Goal: Information Seeking & Learning: Learn about a topic

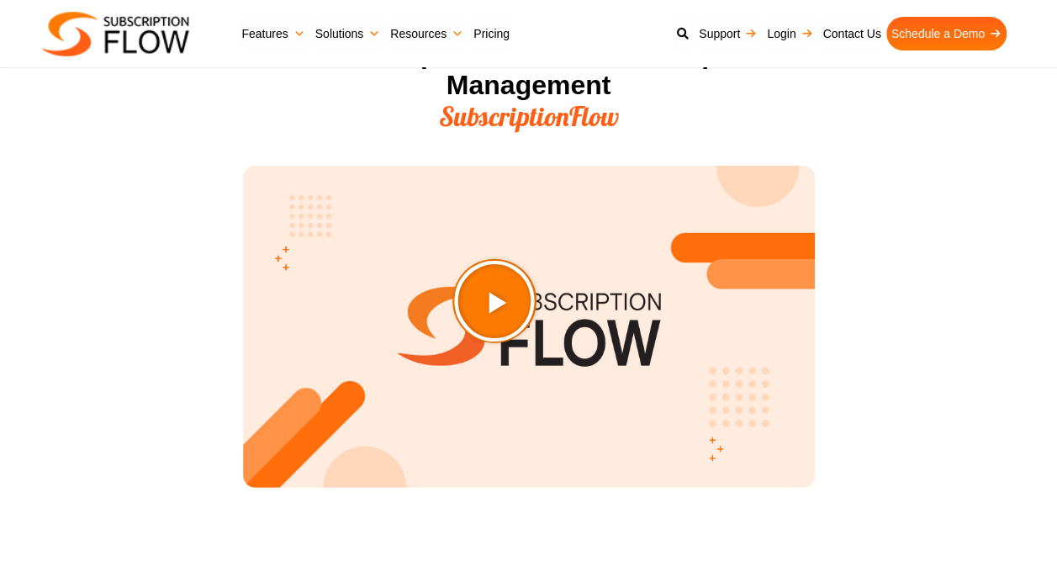
click at [545, 350] on icon "Play Video about SubscriptionFlow-Video" at bounding box center [537, 343] width 84 height 84
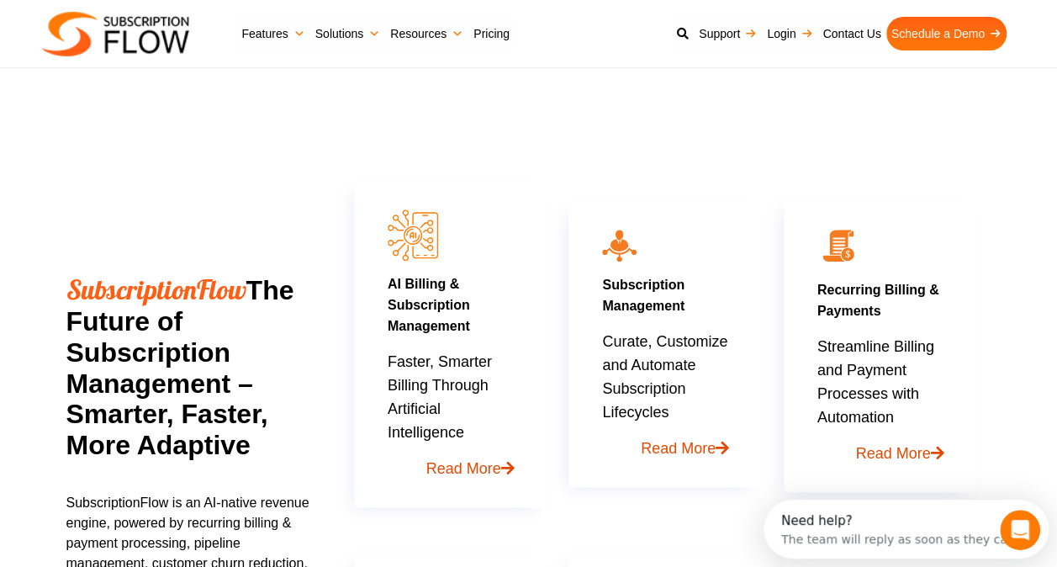
scroll to position [707, 0]
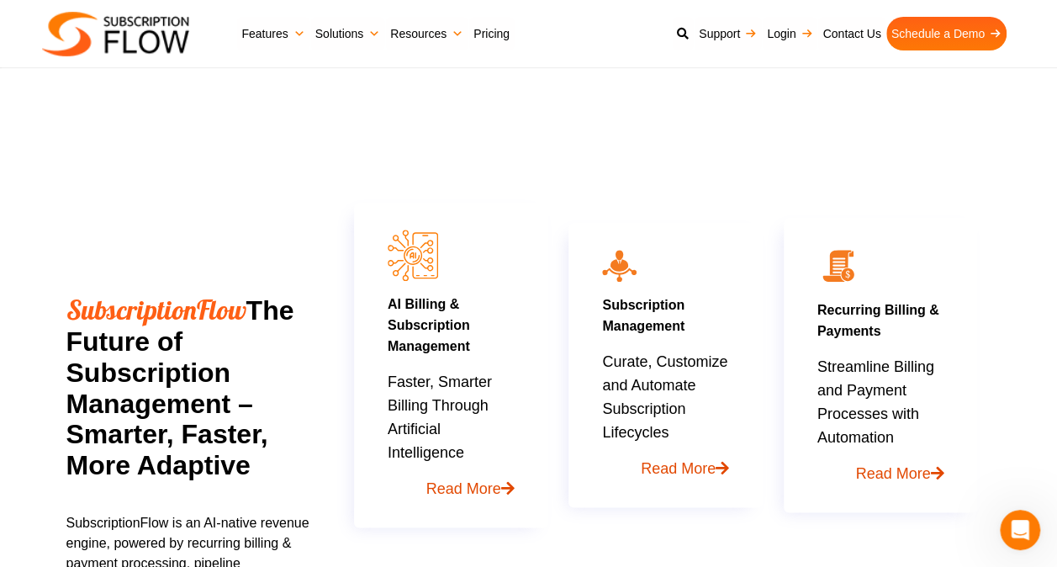
drag, startPoint x: 688, startPoint y: 276, endPoint x: 705, endPoint y: 167, distance: 109.8
click at [705, 167] on div "AI Billing & Subscription Management Faster, Smarter Billing Through Artificial…" at bounding box center [666, 482] width 644 height 746
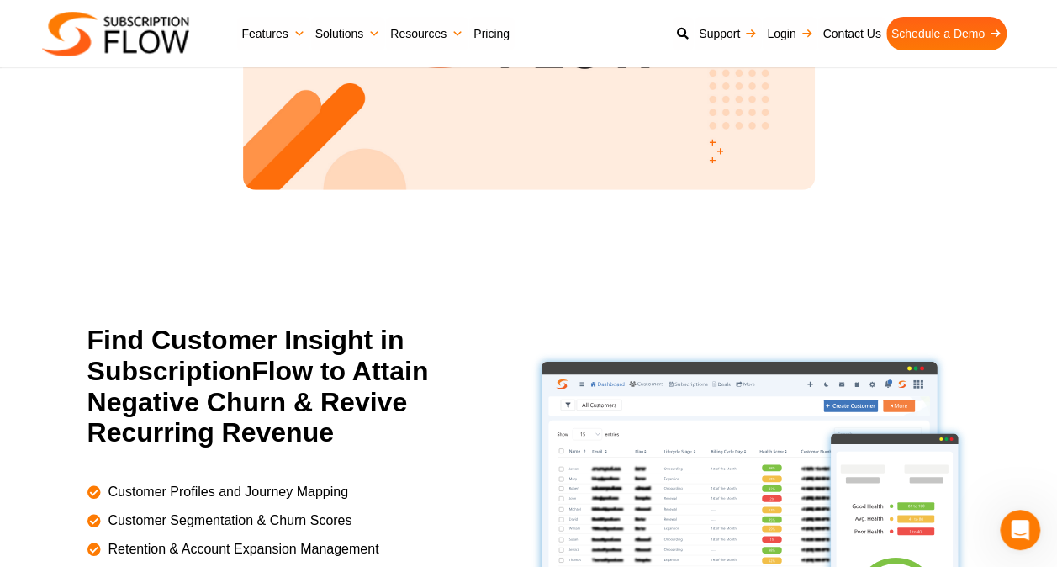
scroll to position [2337, 0]
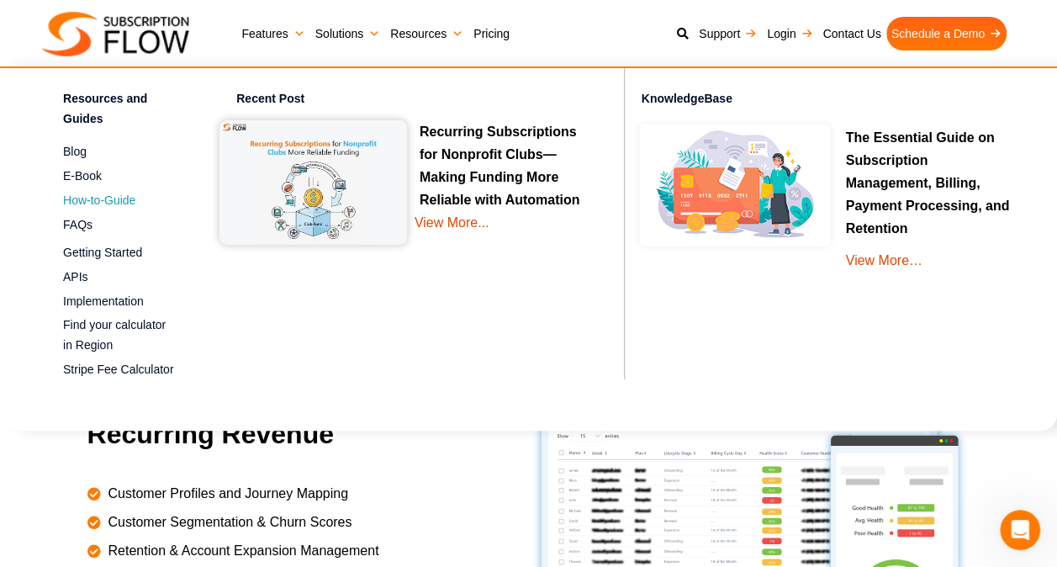
click at [82, 197] on span "How-to-Guide" at bounding box center [99, 201] width 72 height 18
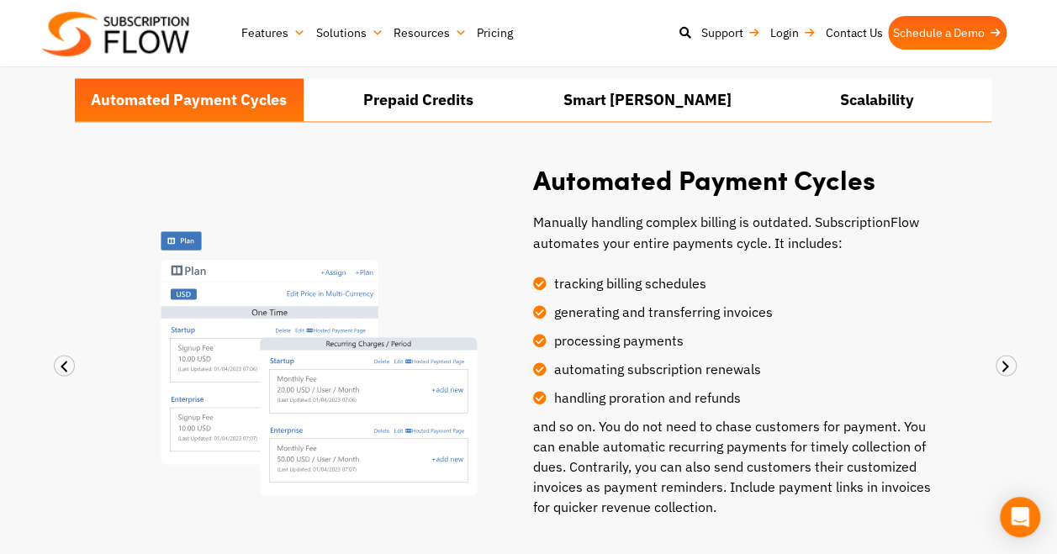
scroll to position [1349, 0]
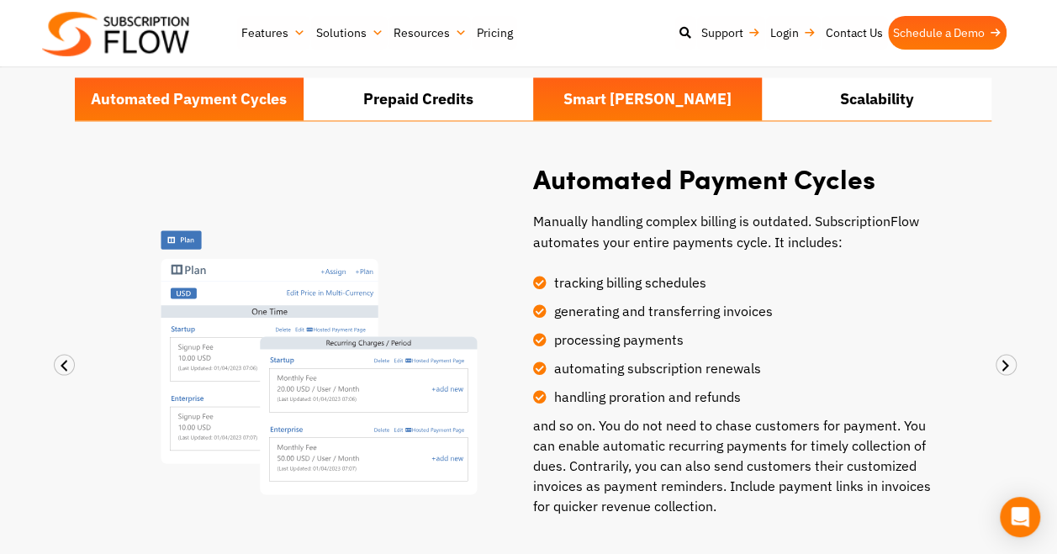
click at [615, 82] on li "Smart Dunning" at bounding box center [648, 98] width 230 height 43
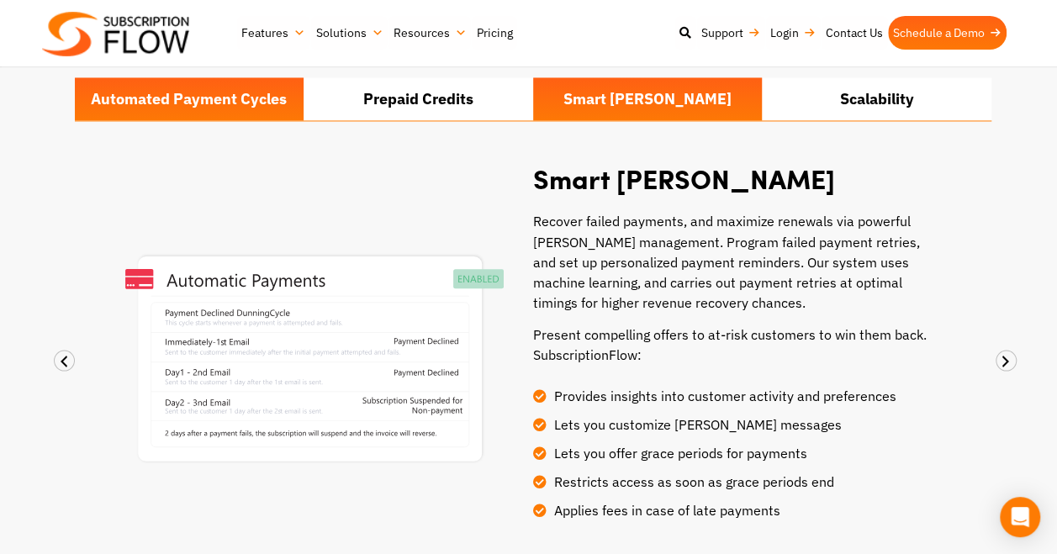
click at [200, 116] on li "Automated Payment Cycles" at bounding box center [190, 98] width 230 height 43
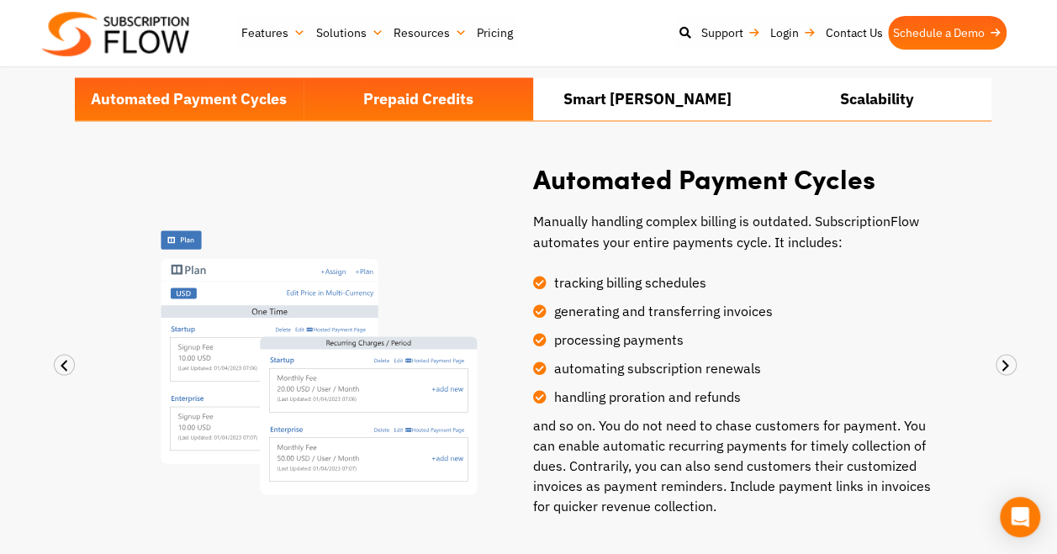
click at [399, 103] on li "Prepaid Credits" at bounding box center [419, 98] width 230 height 43
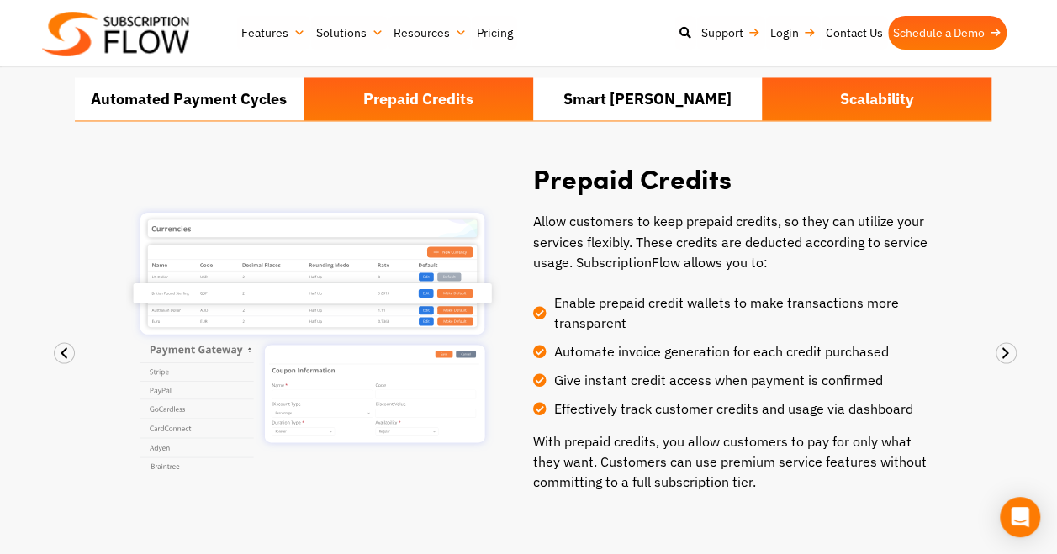
click at [851, 105] on li "Scalability" at bounding box center [877, 98] width 230 height 43
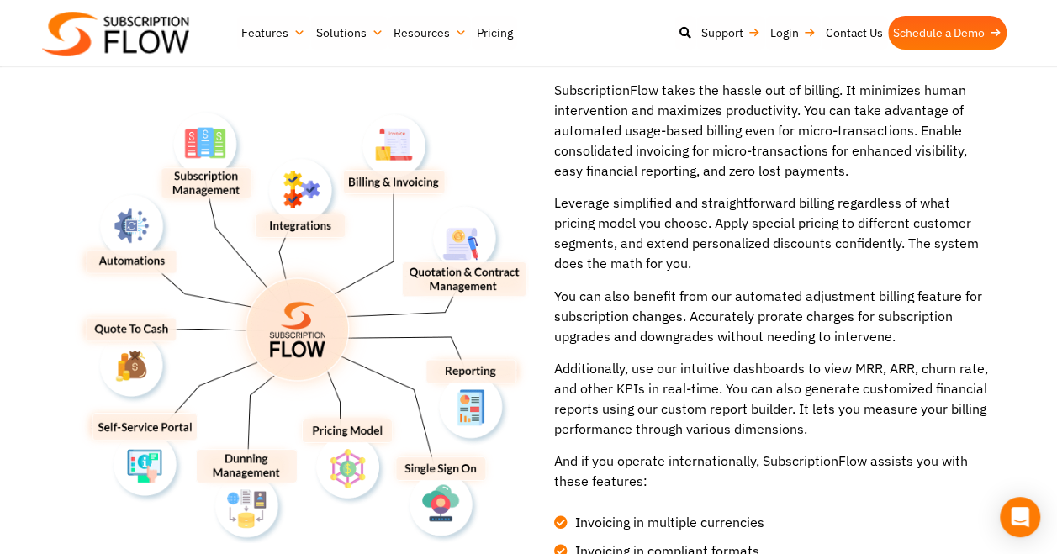
scroll to position [2074, 0]
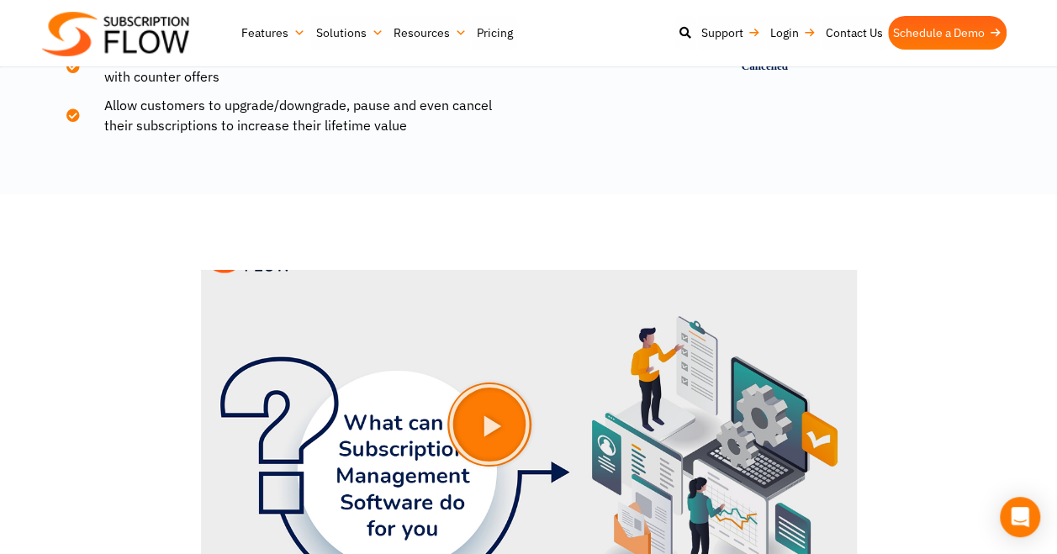
scroll to position [2977, 0]
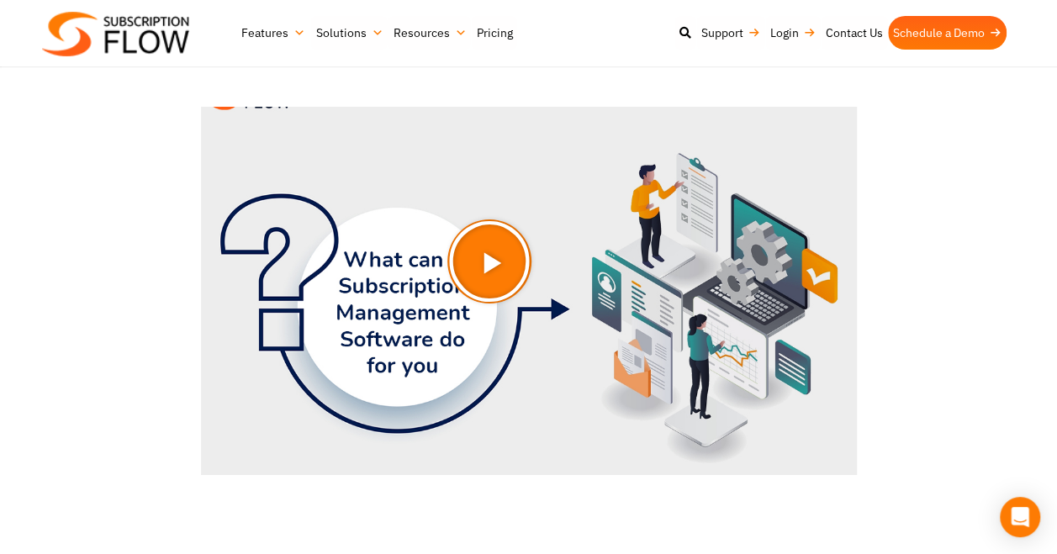
click at [528, 314] on icon "Play Video" at bounding box center [532, 304] width 84 height 84
click at [525, 318] on icon "Play Video" at bounding box center [532, 304] width 84 height 84
